Goal: Information Seeking & Learning: Learn about a topic

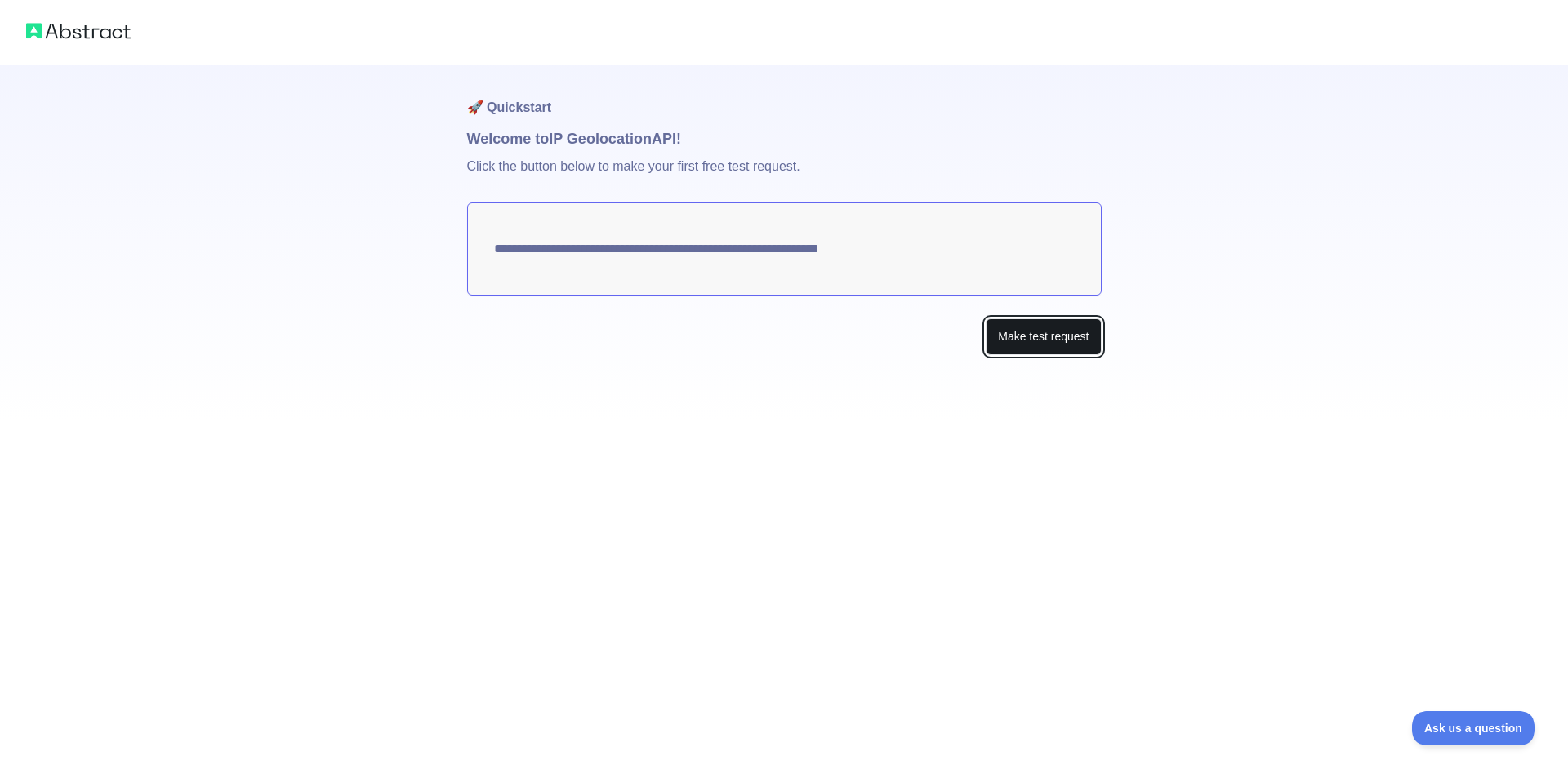
click at [1084, 327] on button "Make test request" at bounding box center [1042, 337] width 115 height 37
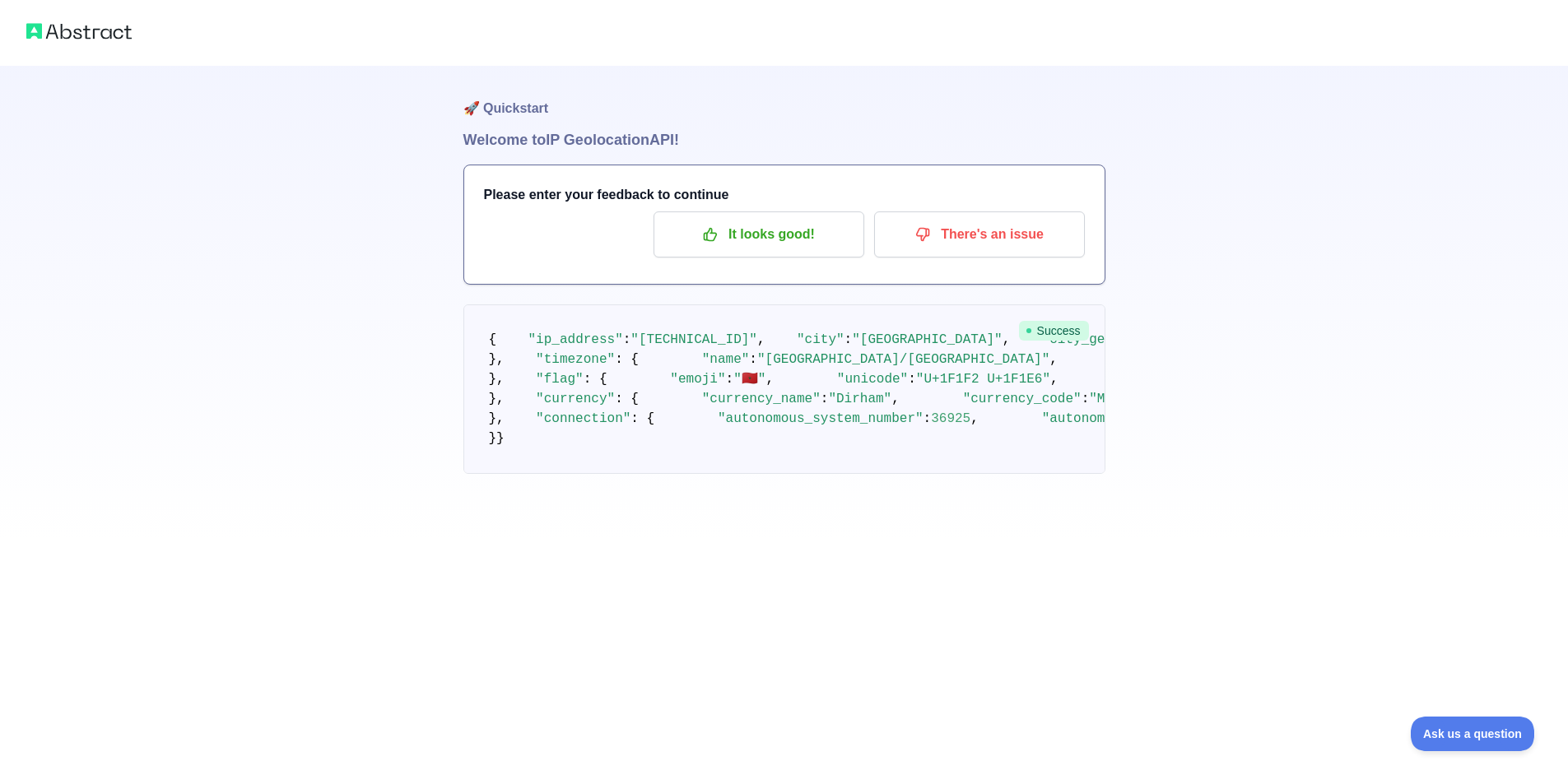
scroll to position [412, 0]
drag, startPoint x: 605, startPoint y: 522, endPoint x: 1013, endPoint y: 530, distance: 408.1
click at [1013, 474] on pre "{ "ip_address" : "[TECHNICAL_ID]" , "city" : "[GEOGRAPHIC_DATA]" , "city_geonam…" at bounding box center [784, 389] width 642 height 170
copy span "[URL][DOMAIN_NAME]"
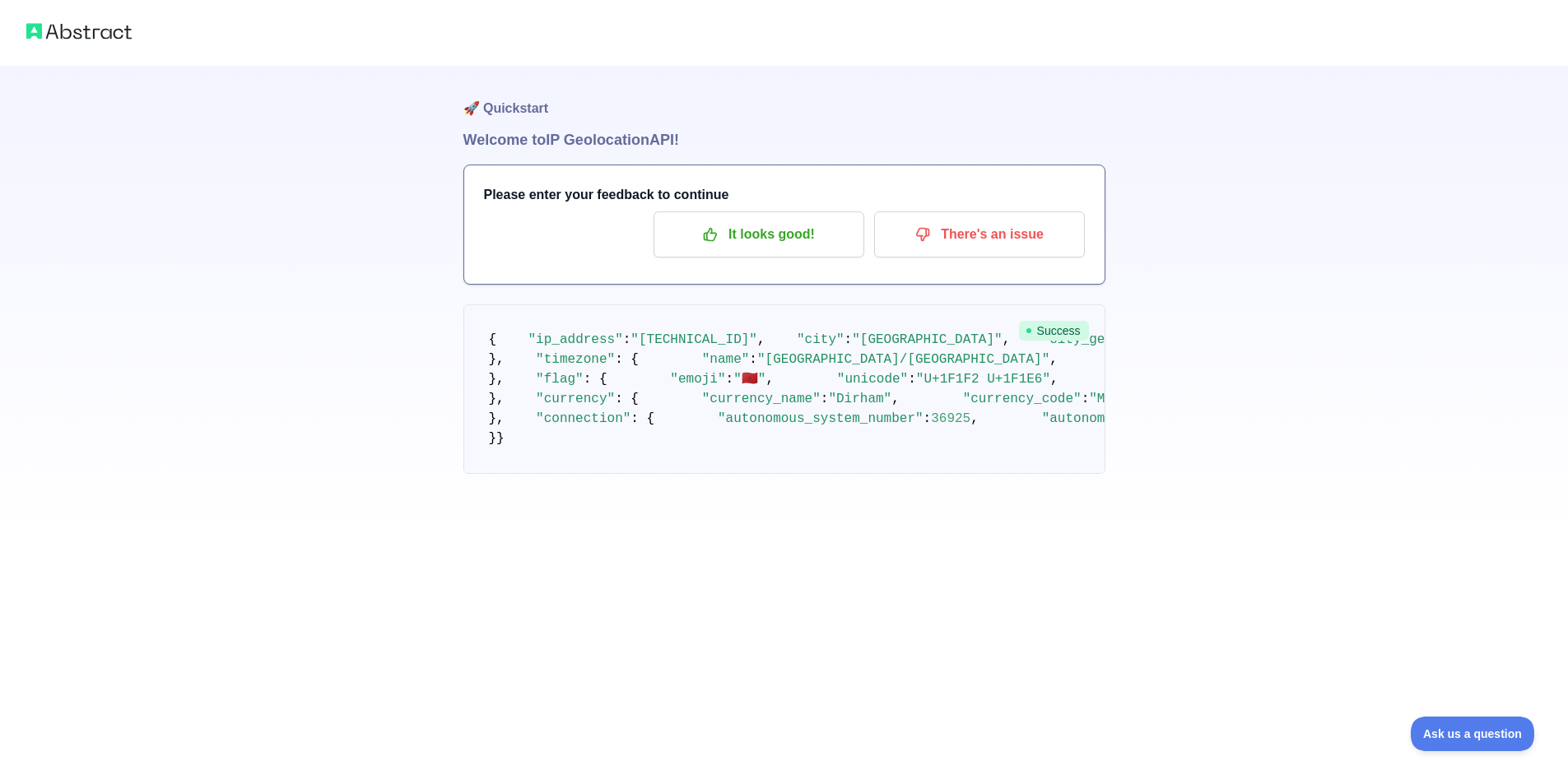
click at [1184, 347] on span "2553604" at bounding box center [1211, 340] width 55 height 14
copy span "2553604"
click at [1042, 347] on span ""city_geoname_id"" at bounding box center [1109, 340] width 134 height 14
drag, startPoint x: 529, startPoint y: 372, endPoint x: 633, endPoint y: 374, distance: 104.0
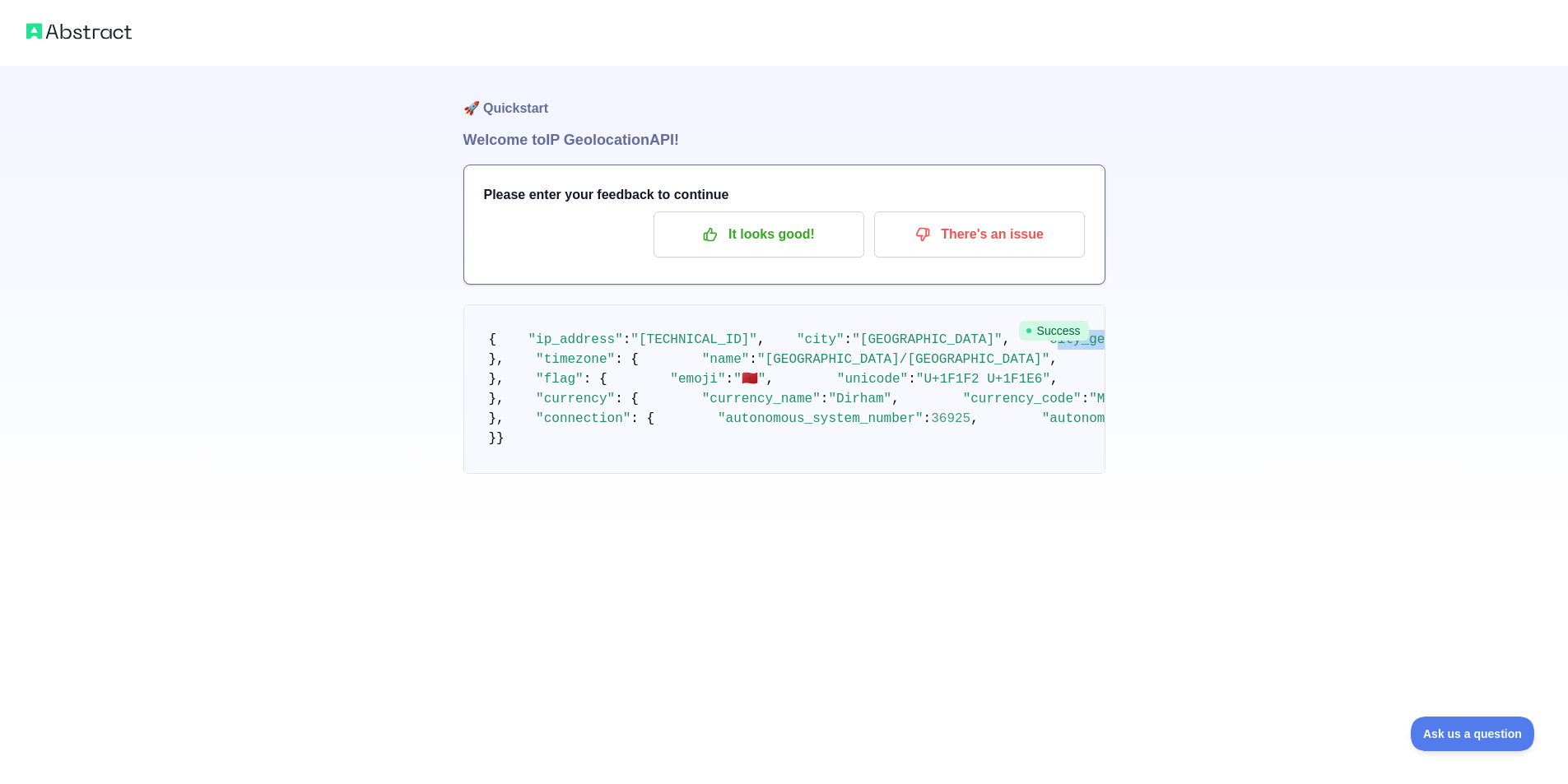
click at [633, 374] on pre "{ "ip_address" : "[TECHNICAL_ID]" , "city" : "[GEOGRAPHIC_DATA]" , "city_geonam…" at bounding box center [784, 389] width 642 height 170
copy span "ity_geoname_id"
